Goal: Task Accomplishment & Management: Complete application form

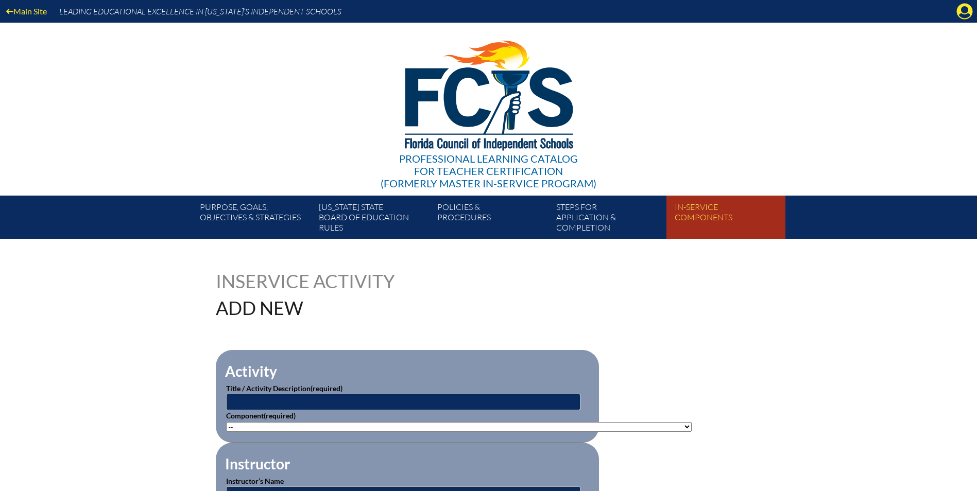
click at [691, 215] on link "In-service components" at bounding box center [730, 219] width 118 height 39
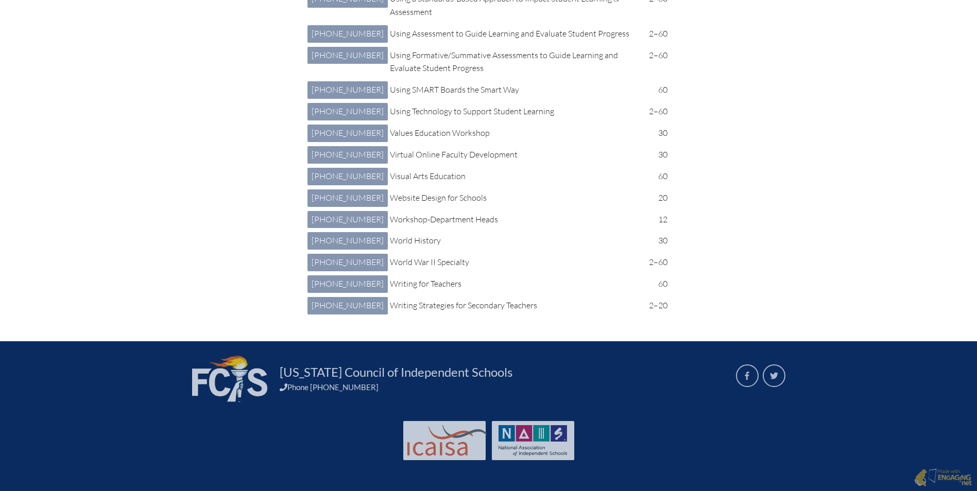
scroll to position [5872, 0]
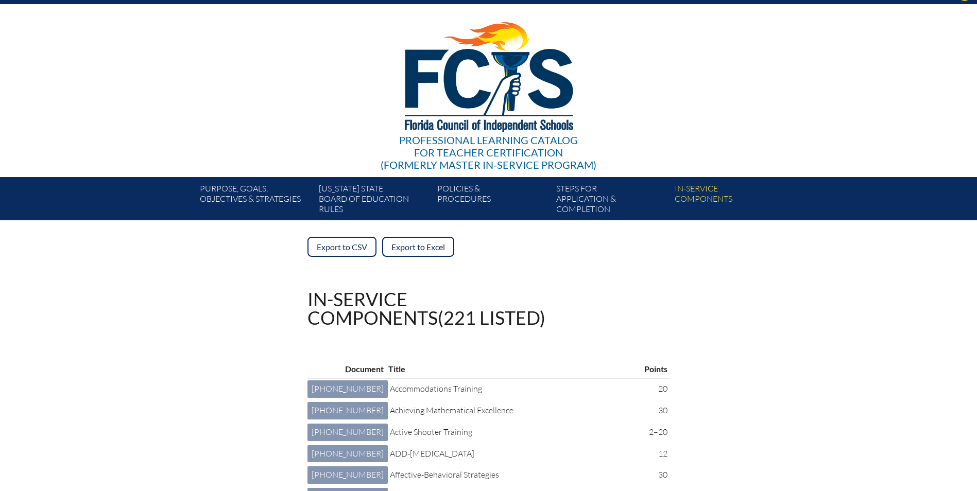
scroll to position [0, 0]
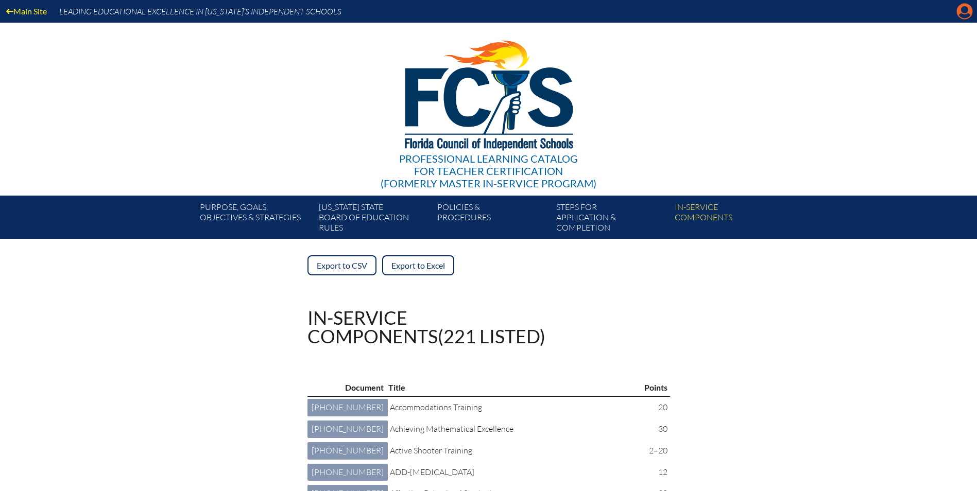
click at [970, 16] on icon at bounding box center [965, 12] width 16 height 16
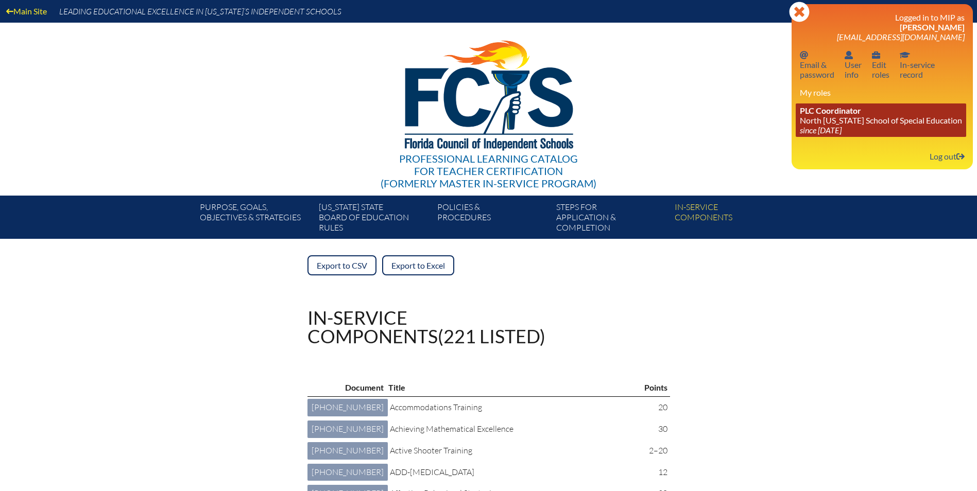
click at [897, 130] on link "PLC Coordinator North Florida School of Special Education since 2021 Aug 1" at bounding box center [881, 120] width 171 height 33
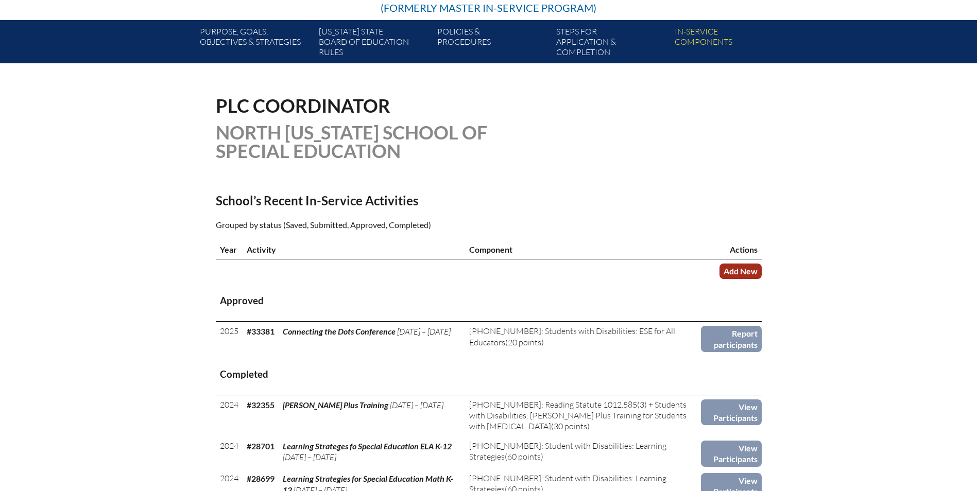
scroll to position [206, 0]
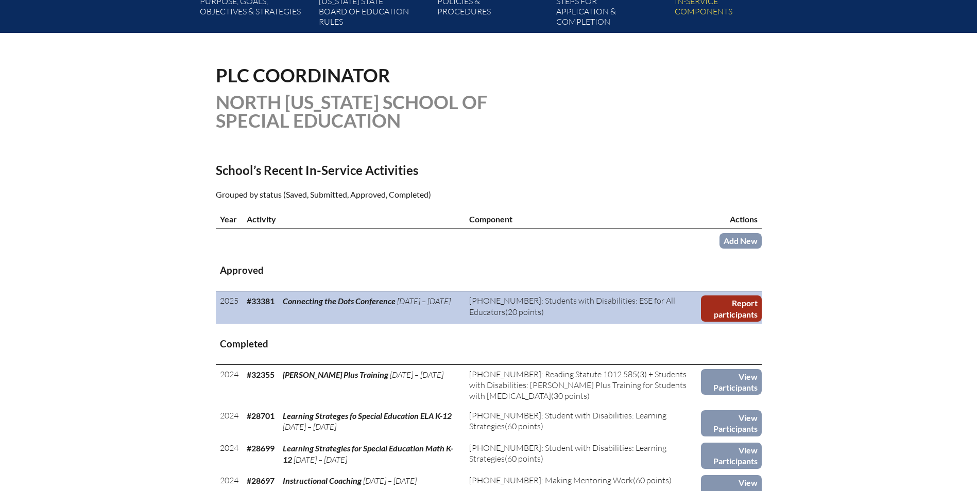
click at [740, 309] on link "Report participants" at bounding box center [731, 309] width 61 height 26
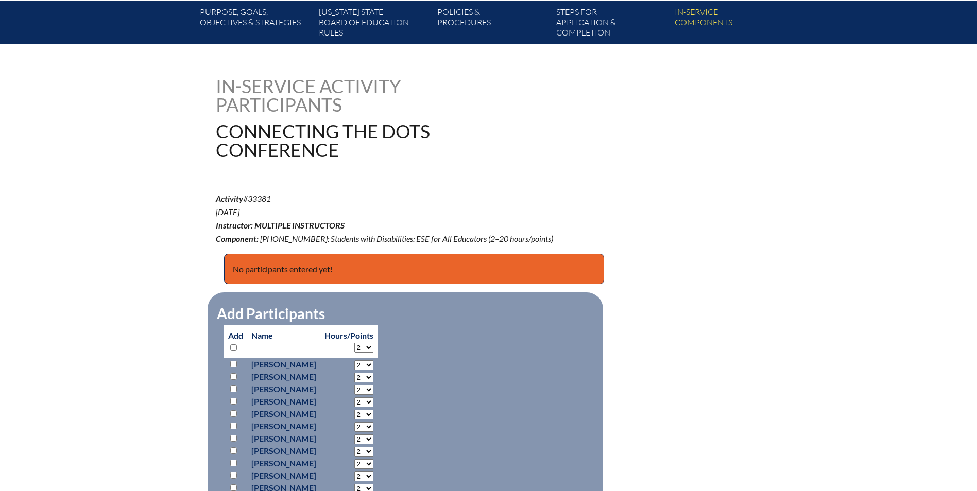
scroll to position [258, 0]
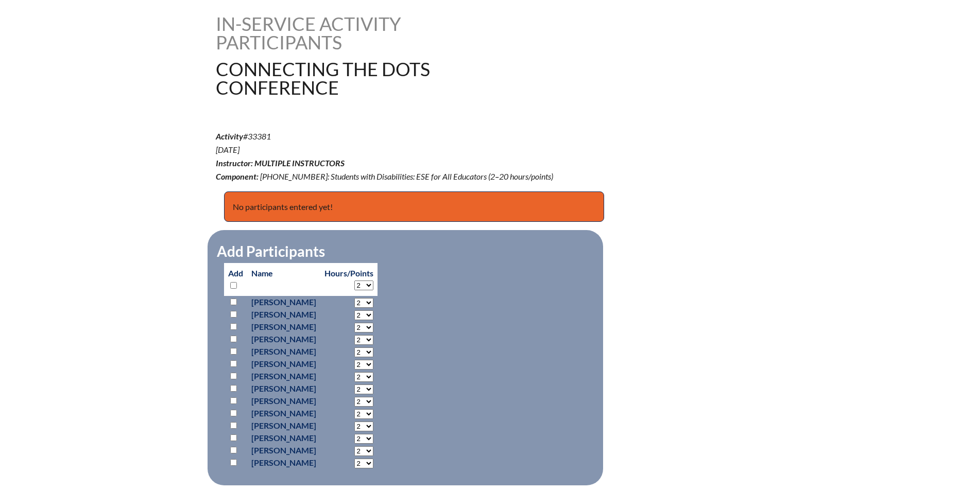
click at [231, 323] on input "checkbox" at bounding box center [233, 326] width 7 height 7
checkbox input "true"
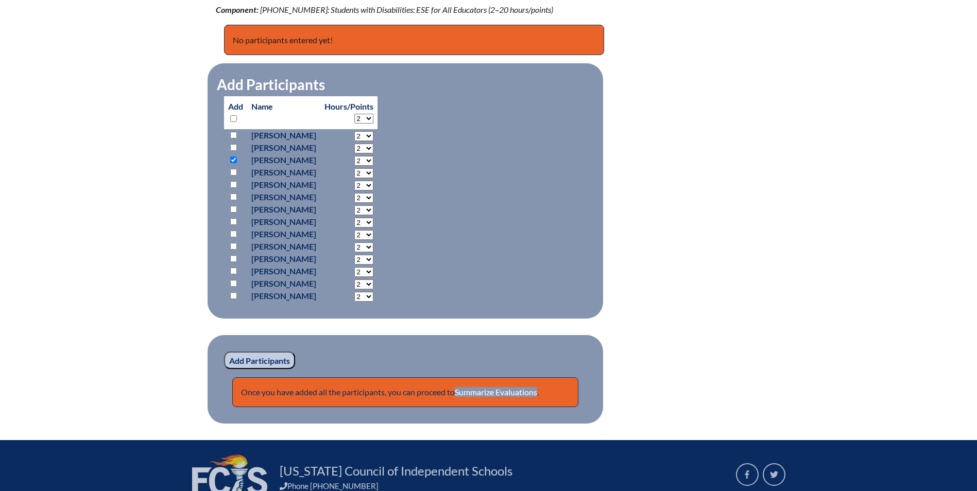
scroll to position [464, 0]
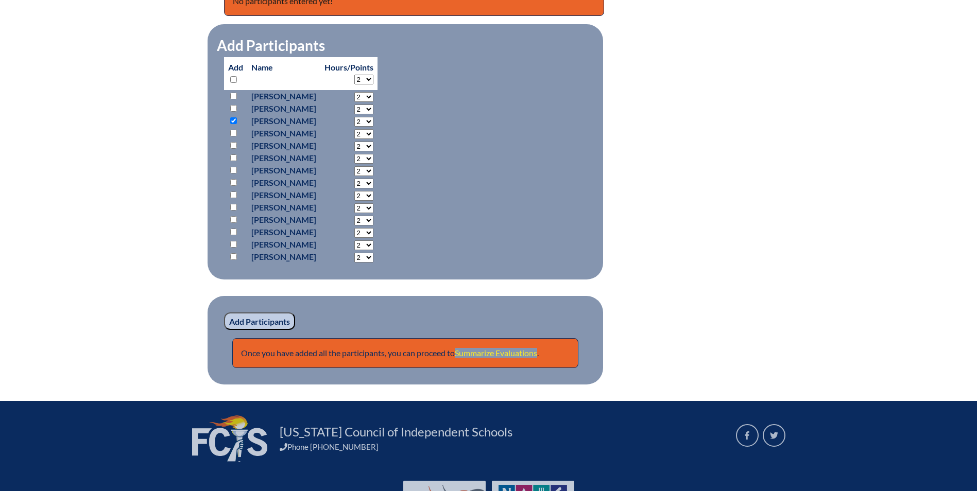
click at [491, 352] on link "Summarize Evaluations" at bounding box center [496, 353] width 82 height 10
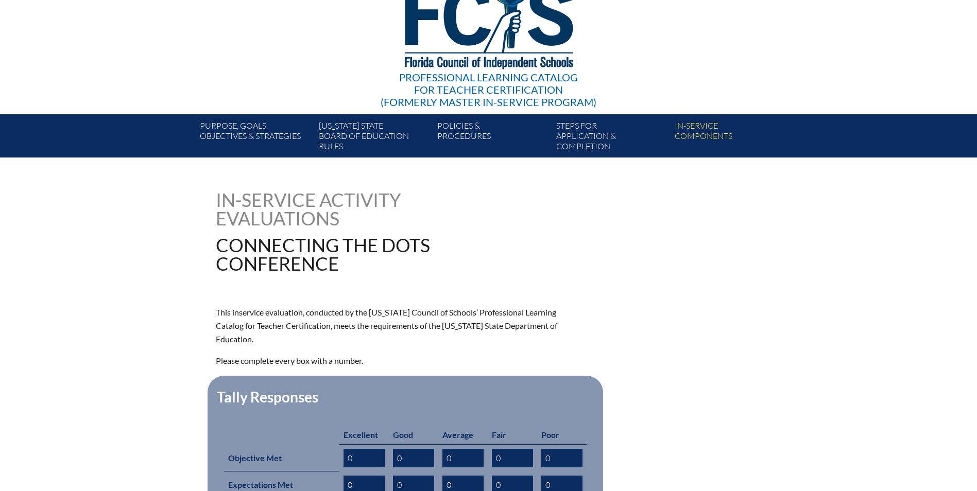
scroll to position [52, 0]
